Goal: Information Seeking & Learning: Learn about a topic

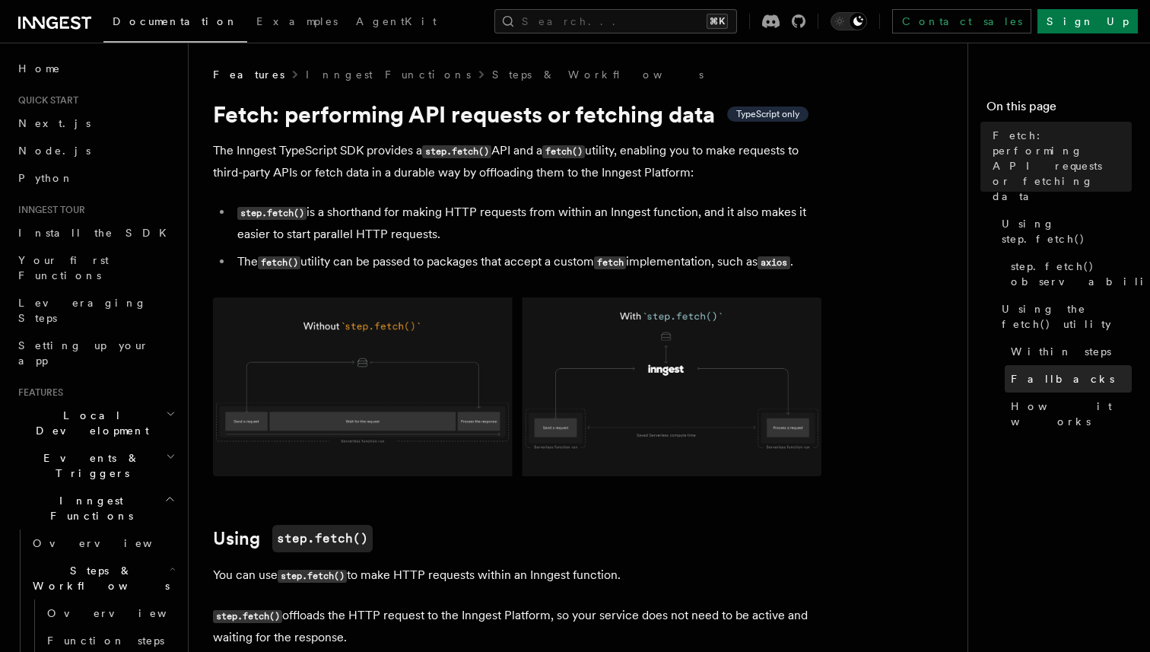
click at [1057, 365] on link "Fallbacks" at bounding box center [1067, 378] width 127 height 27
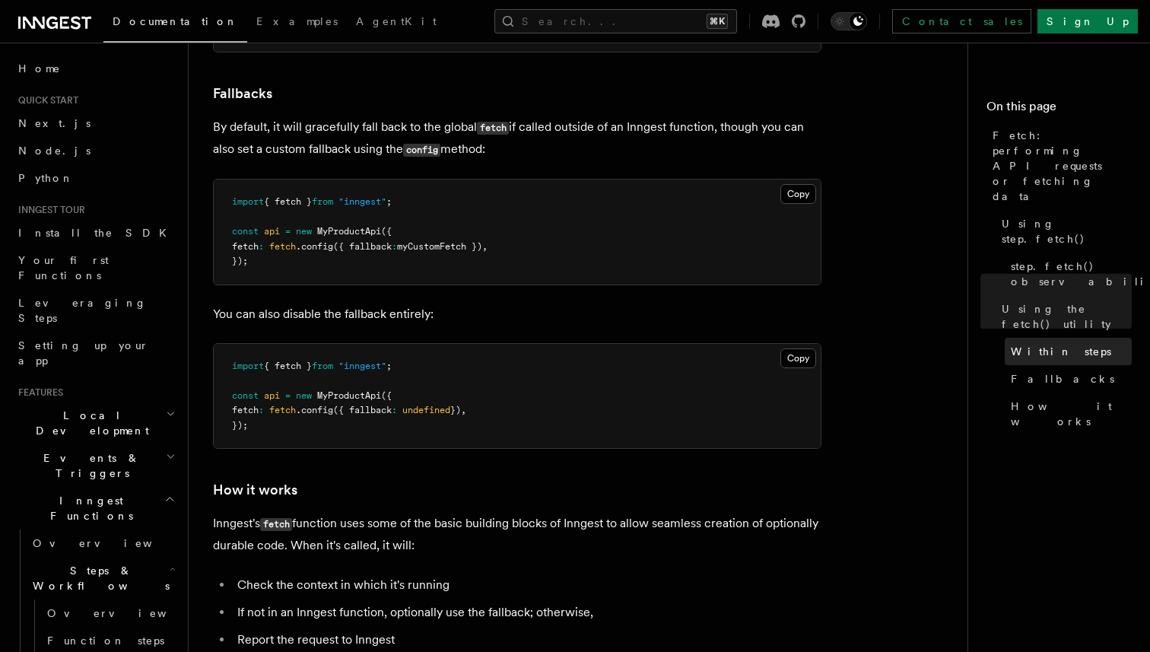
click at [1056, 344] on span "Within steps" at bounding box center [1060, 351] width 100 height 15
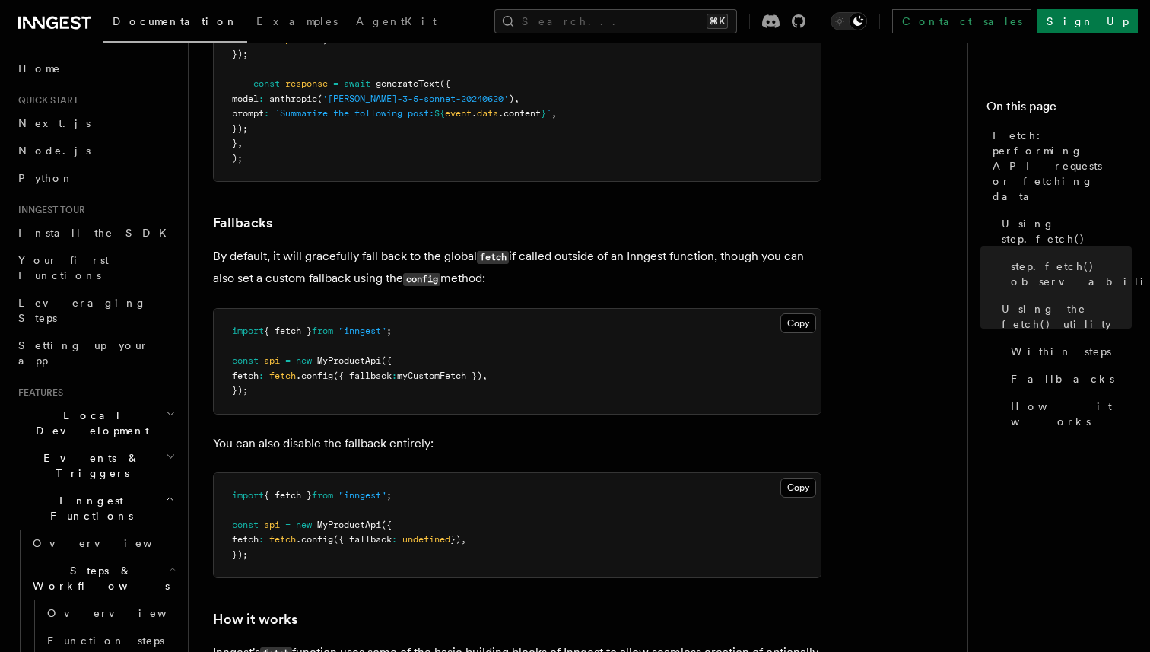
scroll to position [3077, 0]
click at [693, 245] on p "By default, it will gracefully fall back to the global fetch if called outside …" at bounding box center [517, 267] width 608 height 44
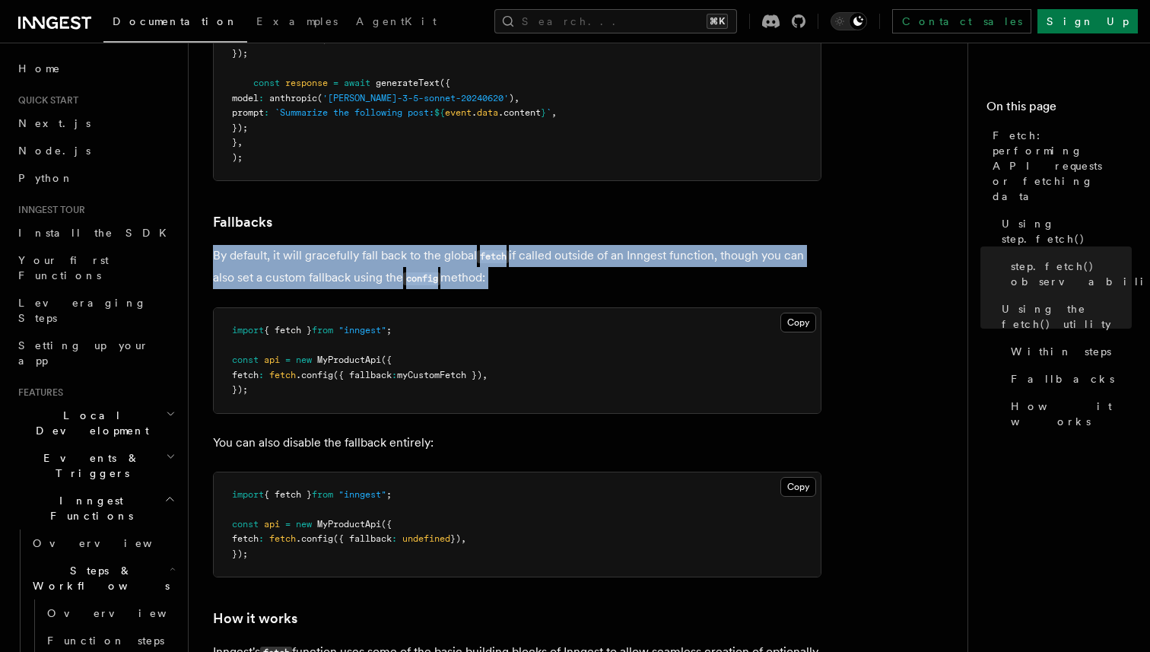
click at [693, 245] on p "By default, it will gracefully fall back to the global fetch if called outside …" at bounding box center [517, 267] width 608 height 44
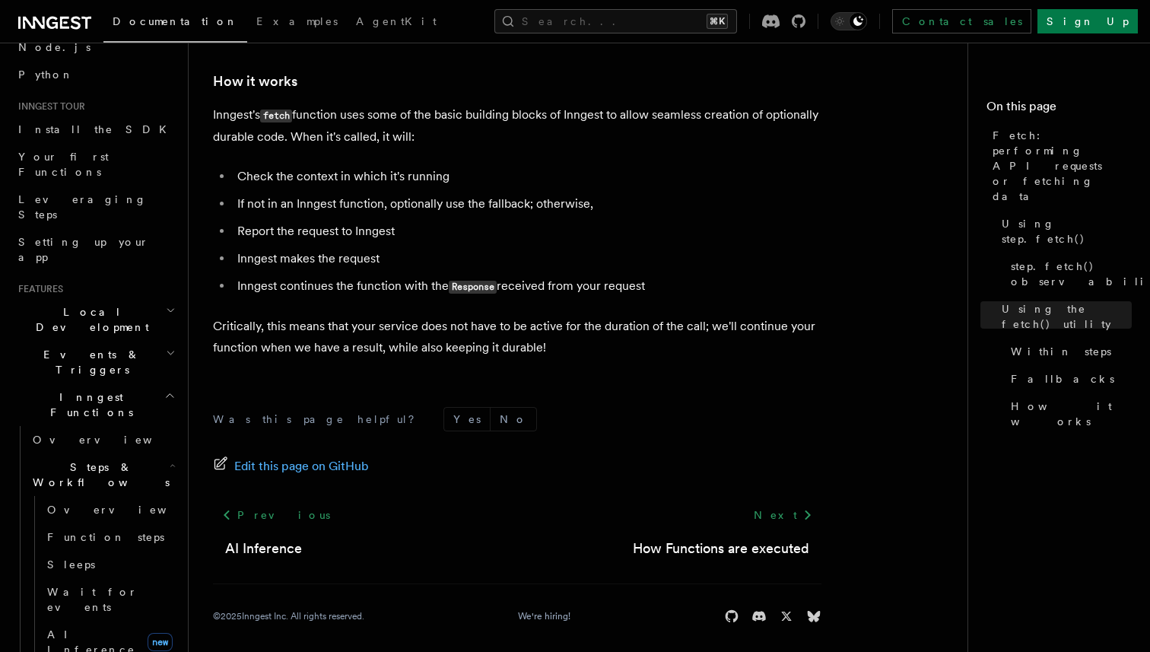
scroll to position [146, 0]
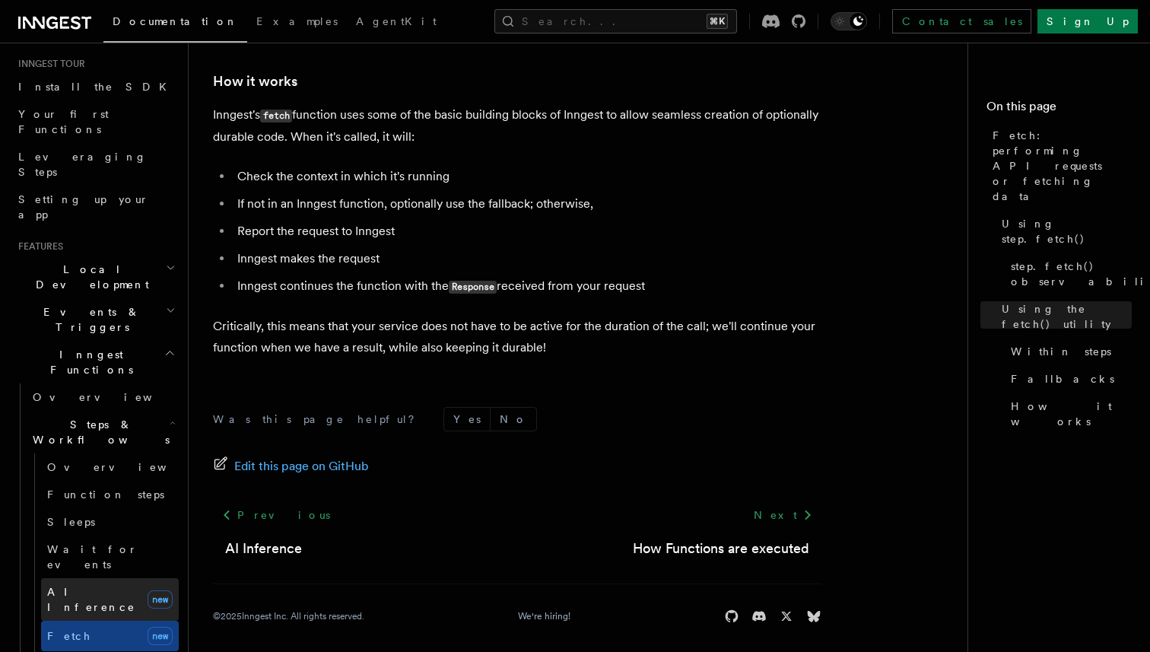
click at [75, 585] on span "AI Inference" at bounding box center [91, 598] width 88 height 27
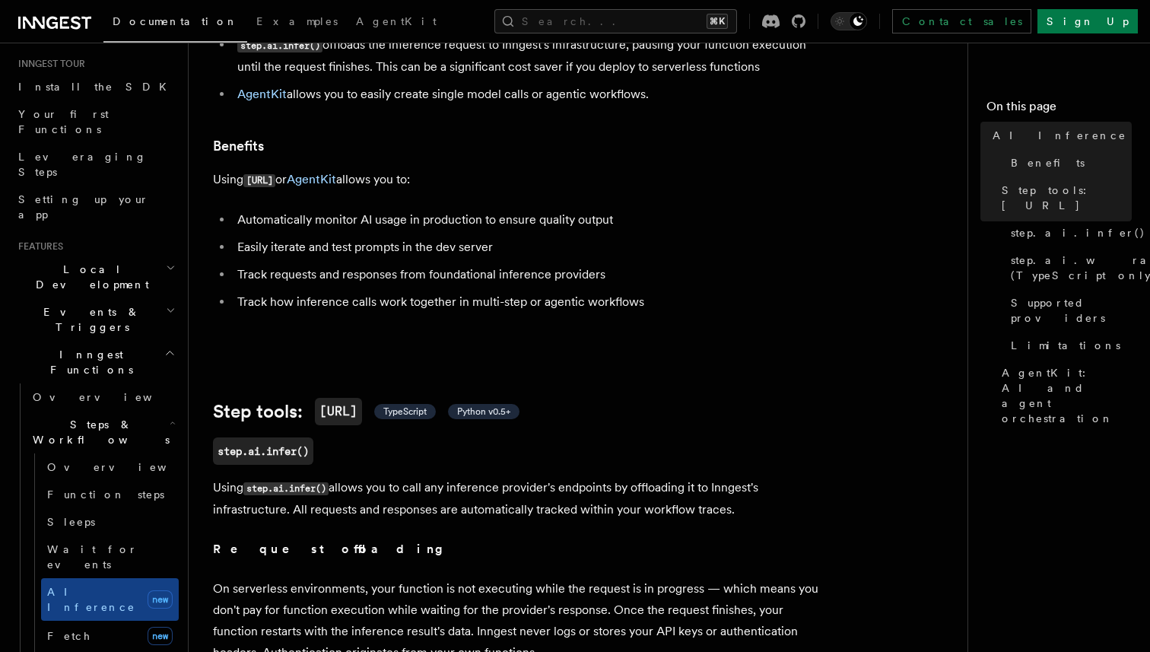
scroll to position [249, 0]
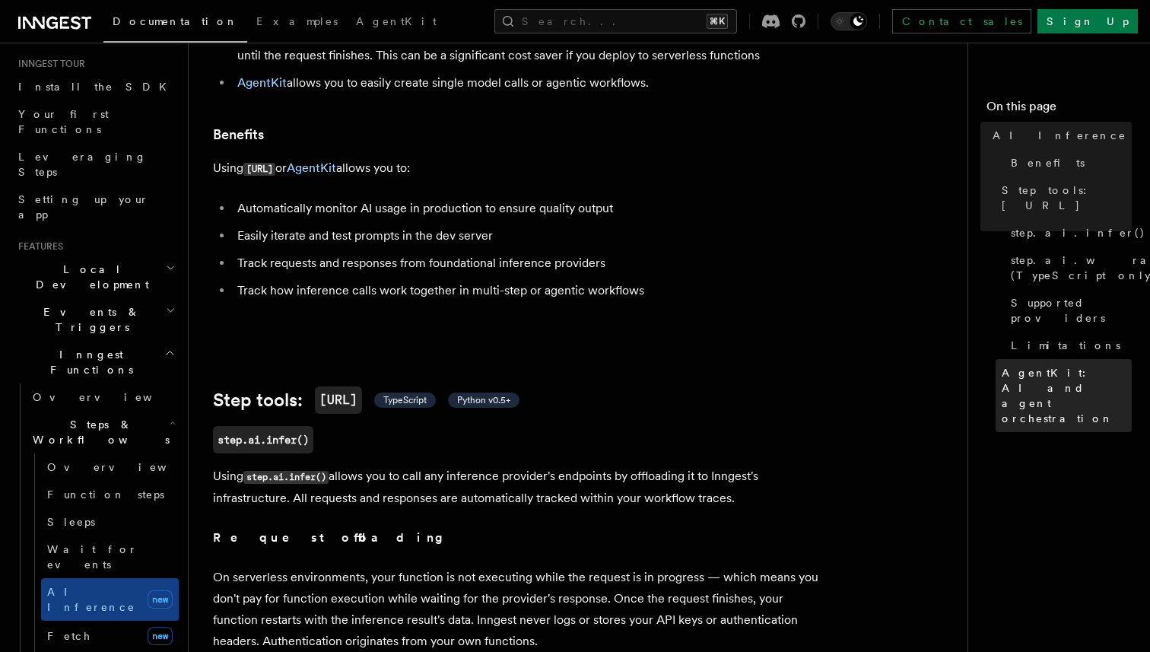
click at [1071, 365] on span "AgentKit: AI and agent orchestration" at bounding box center [1066, 395] width 130 height 61
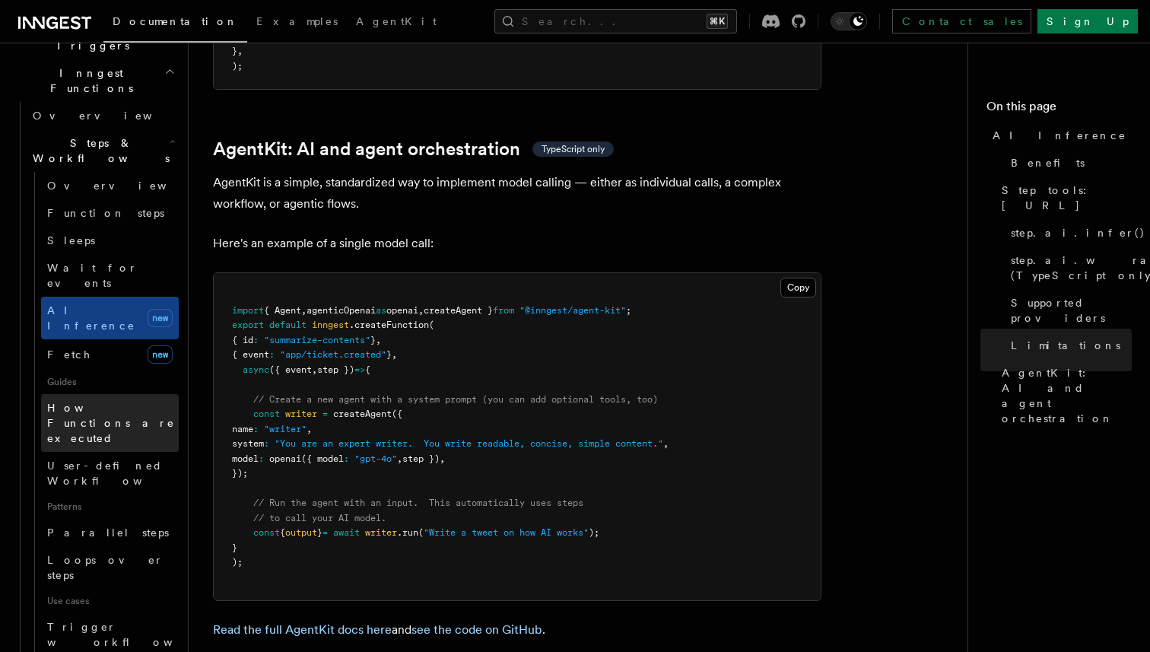
scroll to position [424, 0]
